Goal: Information Seeking & Learning: Learn about a topic

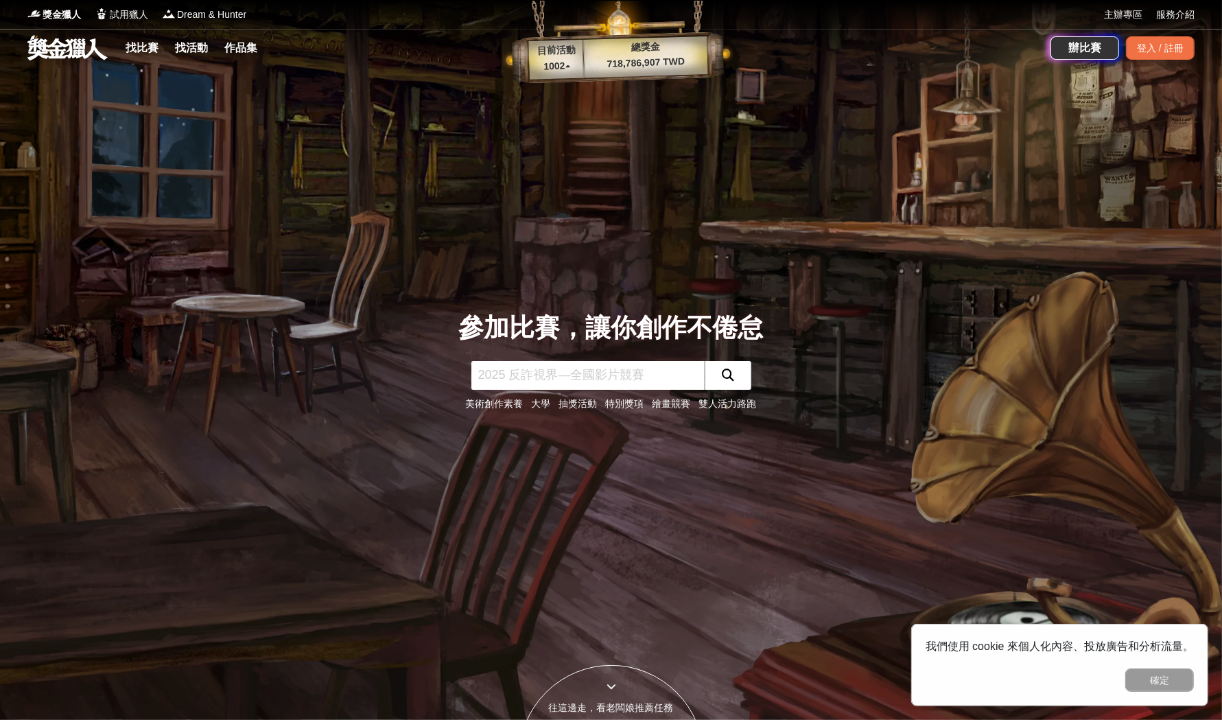
click at [141, 40] on link "找比賽" at bounding box center [142, 47] width 44 height 19
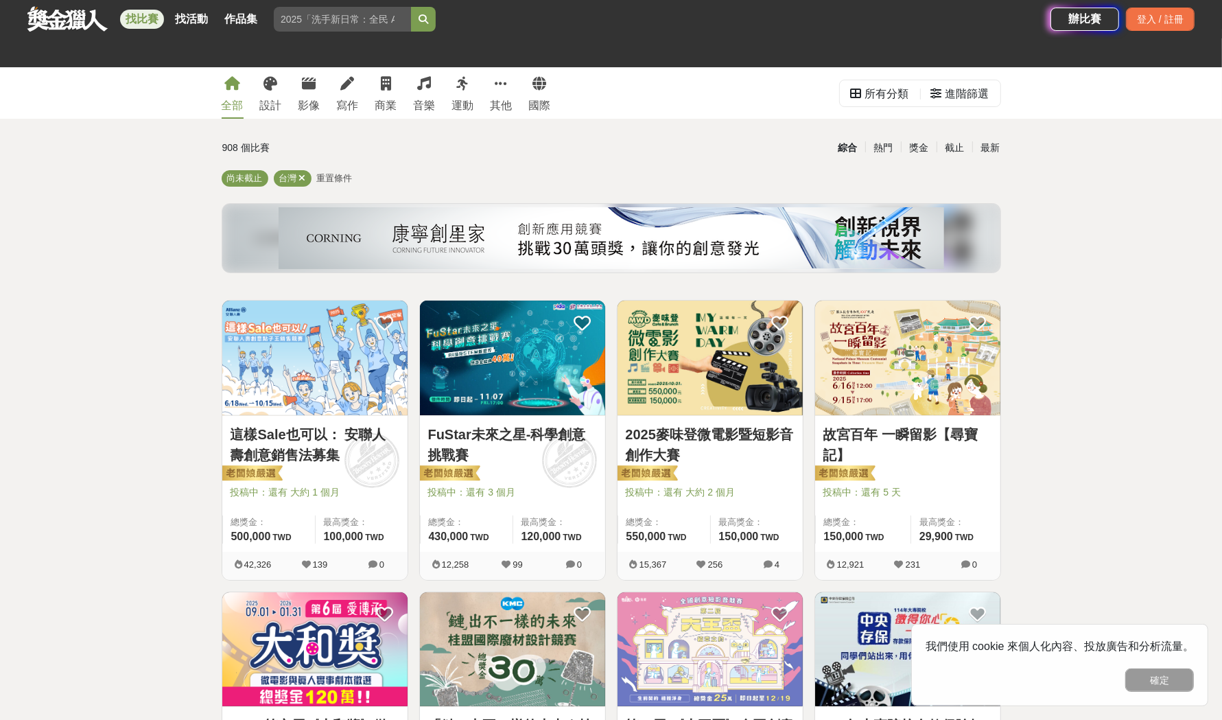
scroll to position [115, 0]
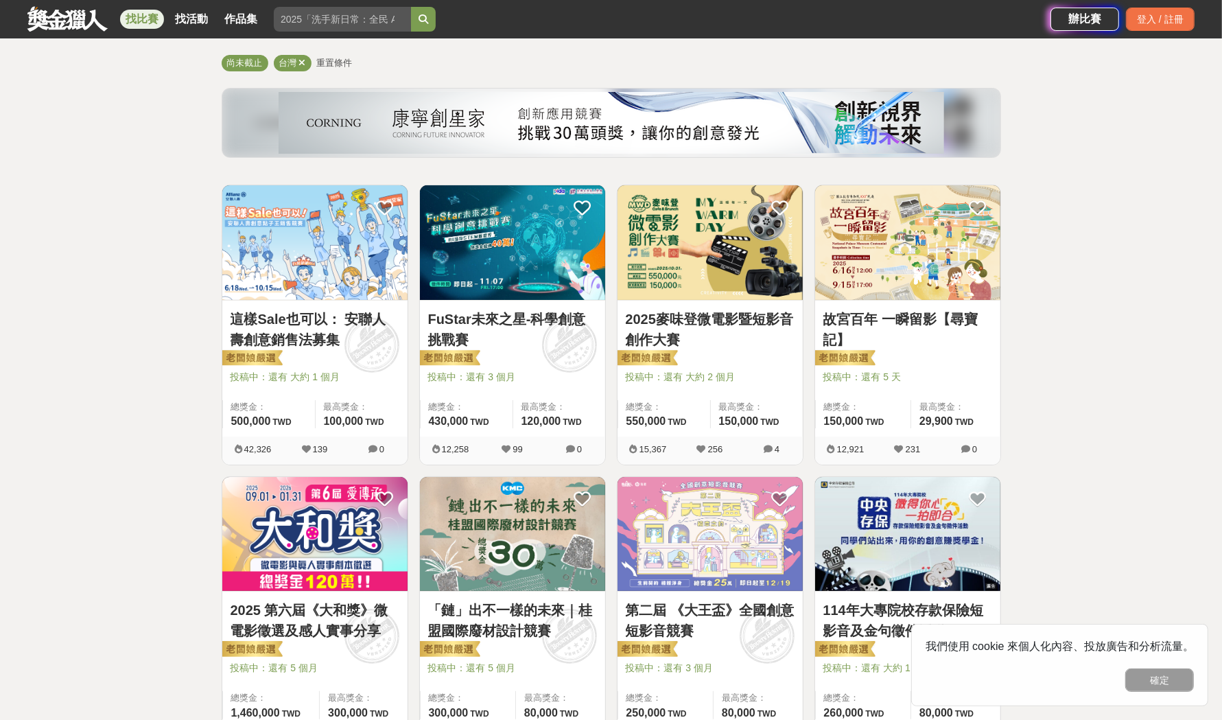
click at [508, 257] on img at bounding box center [512, 242] width 185 height 115
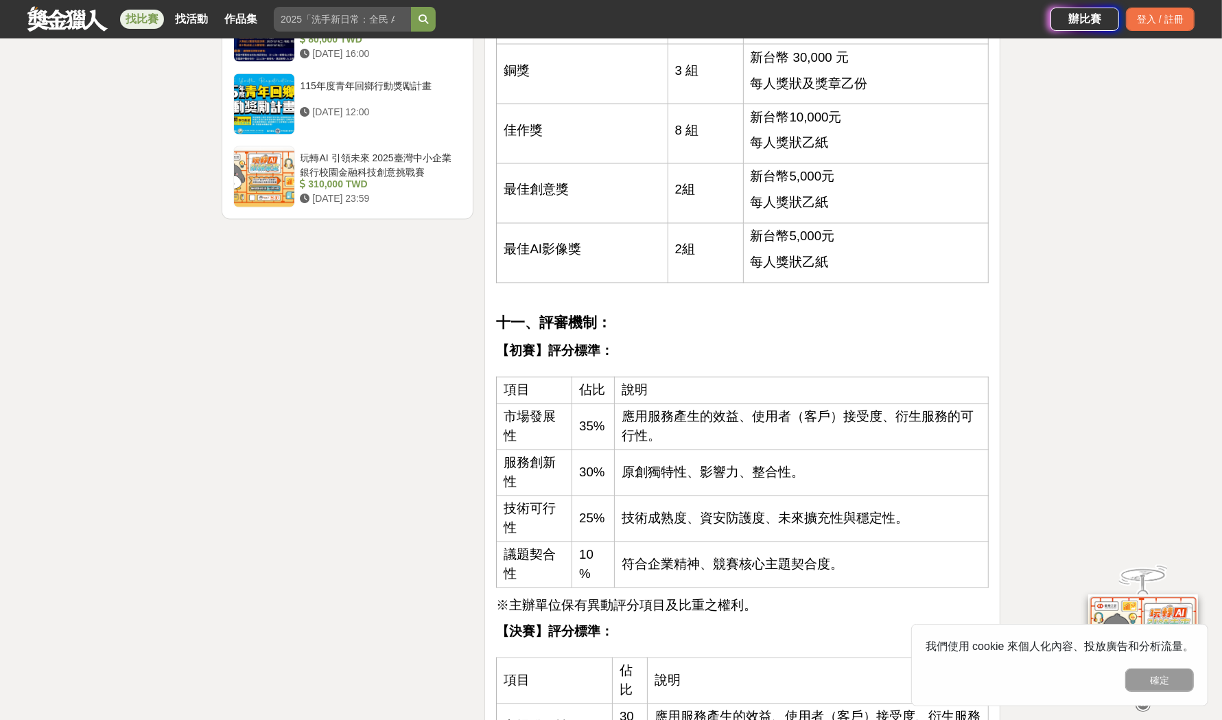
scroll to position [2298, 0]
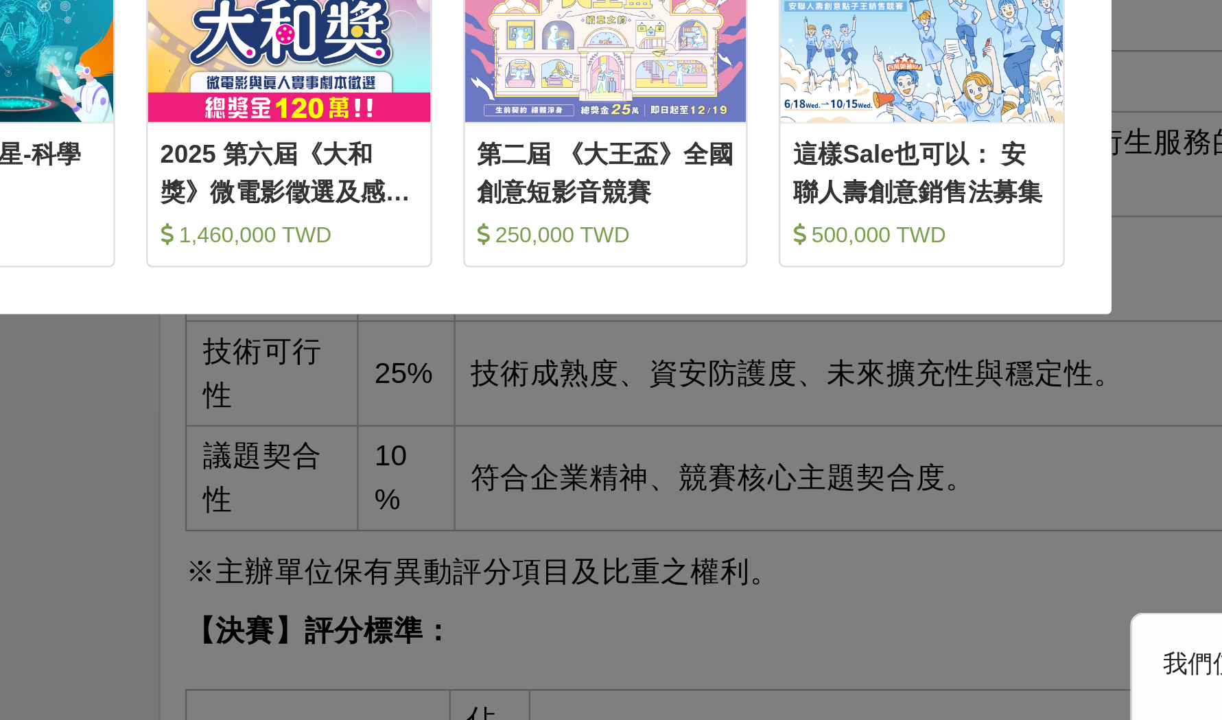
click at [678, 561] on div "哎呀！先別急，跟你說個小道消息。 這幾個比賽是小酒館最近最推薦的任務，適合像你這樣有創意的人來參加噢！ 收藏 FuStar未來之星-科學創意挑戰賽 430,0…" at bounding box center [611, 360] width 1222 height 720
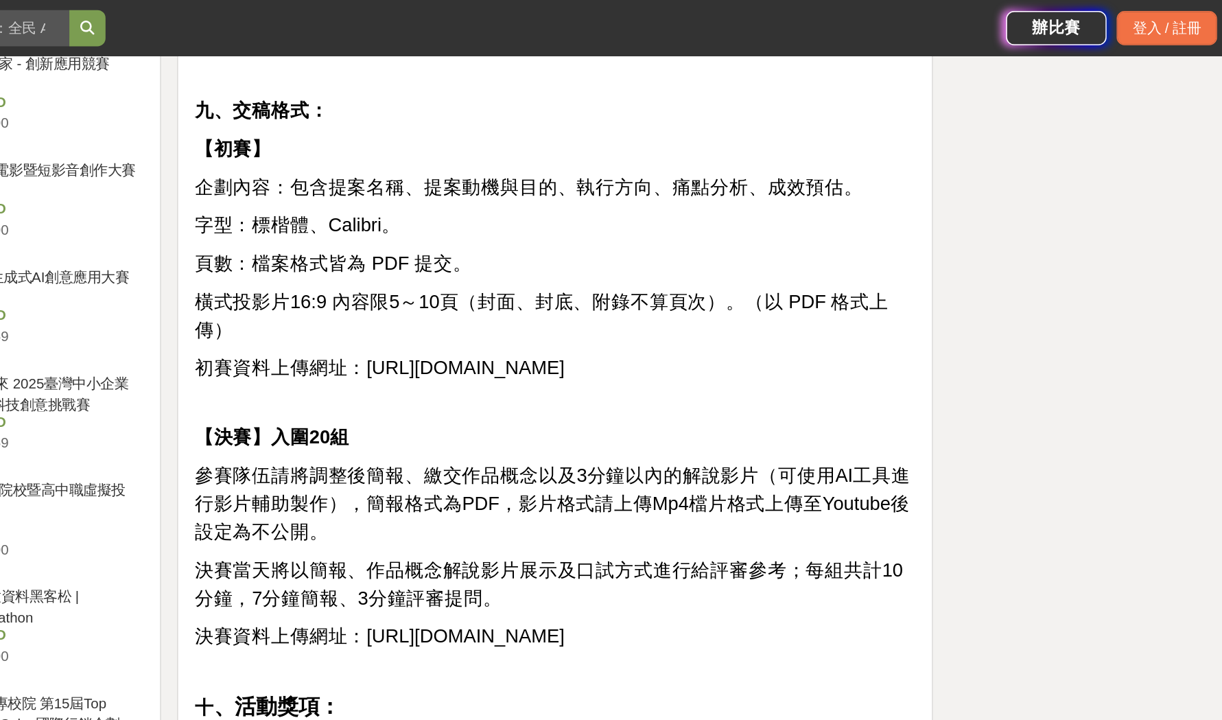
scroll to position [1532, 0]
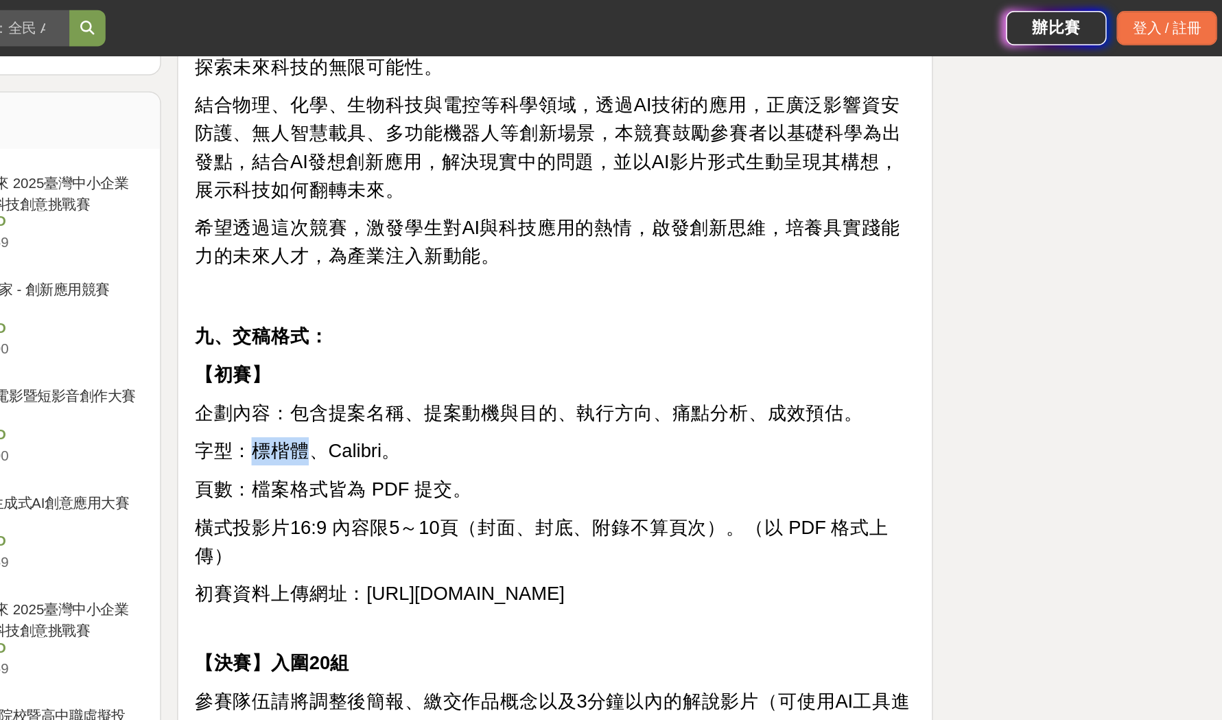
drag, startPoint x: 578, startPoint y: 289, endPoint x: 533, endPoint y: 294, distance: 44.8
click at [533, 300] on span "字型：標楷體、Calibri。" at bounding box center [566, 307] width 141 height 14
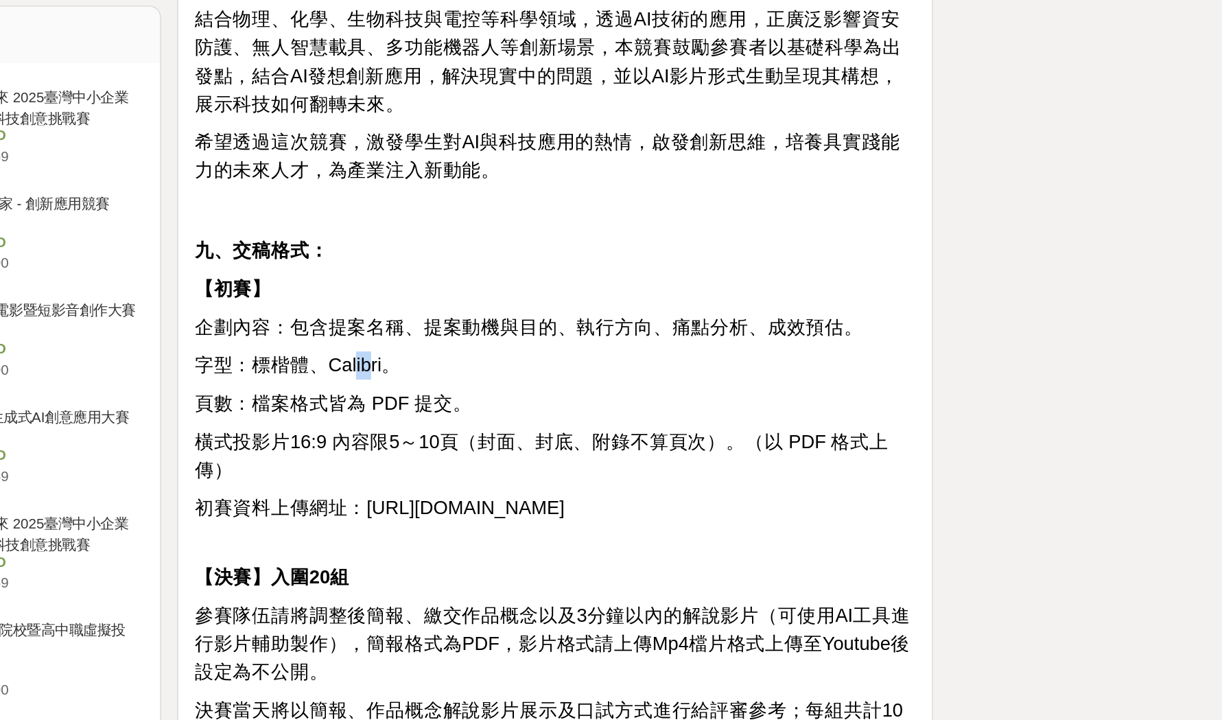
click at [604, 300] on span "字型：標楷體、Calibri。" at bounding box center [566, 307] width 141 height 14
drag, startPoint x: 626, startPoint y: 289, endPoint x: 591, endPoint y: 294, distance: 34.7
click at [591, 300] on span "字型：標楷體、Calibri。" at bounding box center [566, 307] width 141 height 14
click at [590, 300] on span "字型：標楷體、Calibri。" at bounding box center [566, 307] width 141 height 14
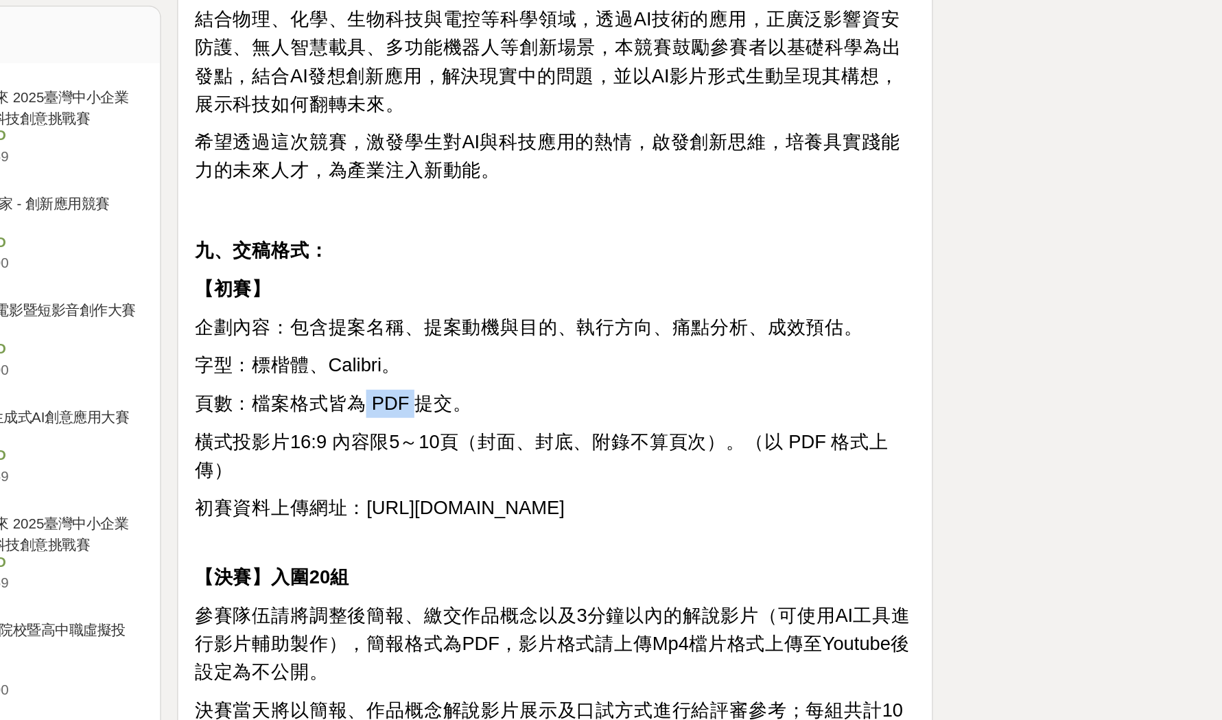
drag, startPoint x: 635, startPoint y: 312, endPoint x: 613, endPoint y: 318, distance: 22.6
click at [613, 327] on span "頁數：檔案格式皆為 PDF 提交。" at bounding box center [590, 334] width 189 height 14
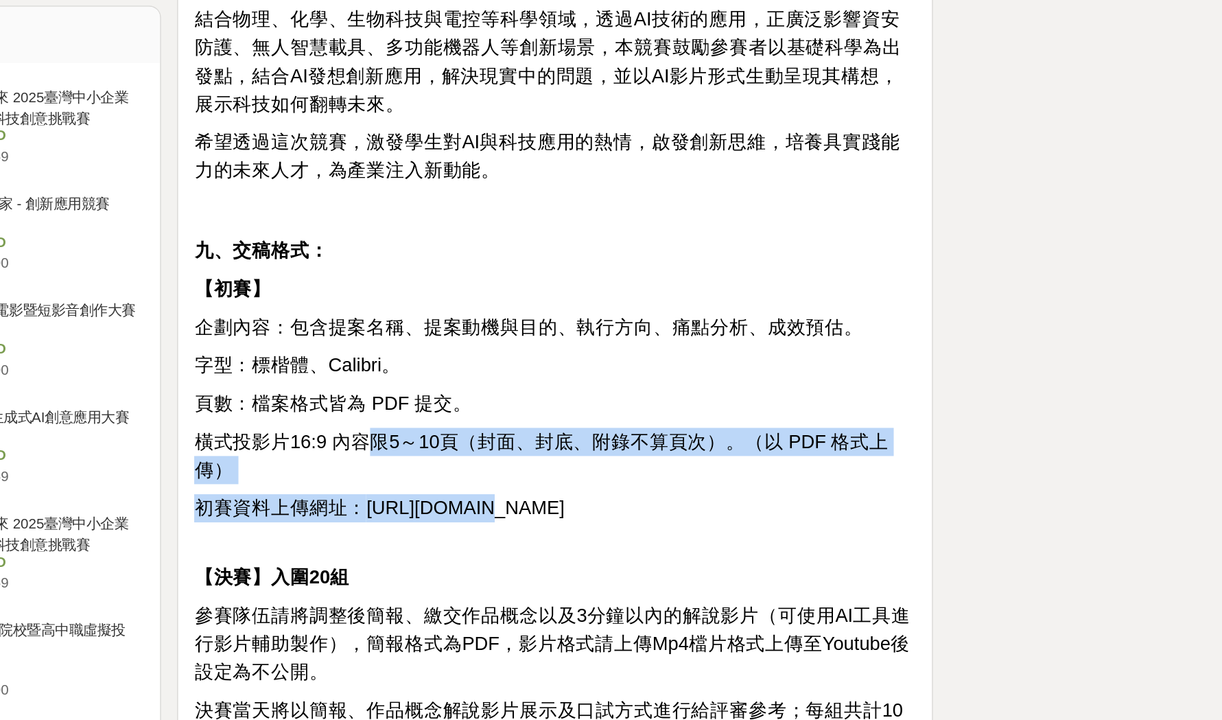
drag, startPoint x: 683, startPoint y: 349, endPoint x: 791, endPoint y: 337, distance: 109.0
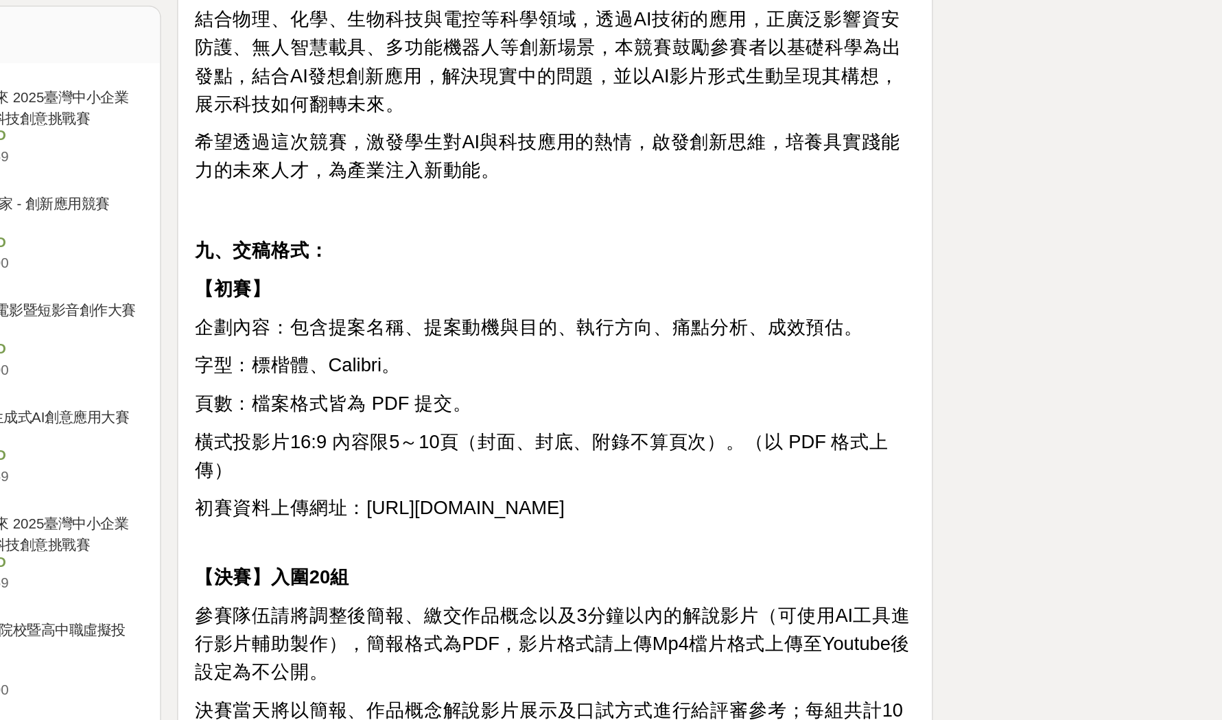
click at [806, 324] on p "頁數：檔案格式皆為 PDF 提交。" at bounding box center [742, 333] width 493 height 19
